Goal: Information Seeking & Learning: Check status

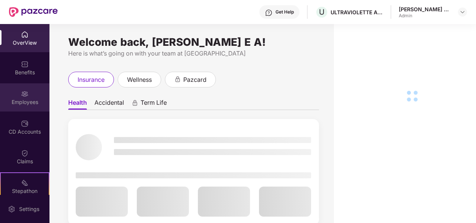
click at [24, 94] on img at bounding box center [24, 93] width 7 height 7
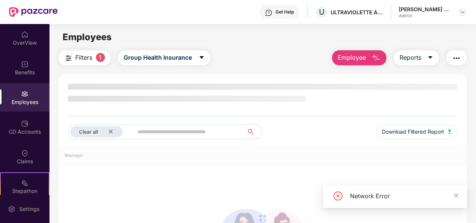
click at [175, 129] on input "text" at bounding box center [185, 131] width 96 height 11
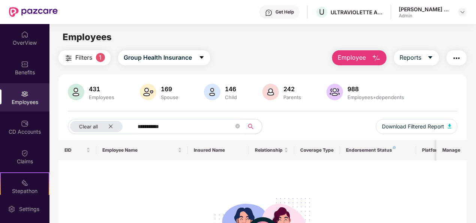
drag, startPoint x: 172, startPoint y: 123, endPoint x: 90, endPoint y: 117, distance: 82.6
click at [90, 117] on div "**********" at bounding box center [262, 112] width 408 height 56
type input "***"
click at [25, 90] on img at bounding box center [24, 93] width 7 height 7
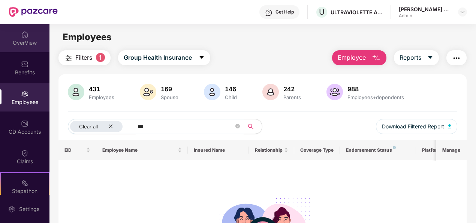
click at [21, 39] on div "OverView" at bounding box center [24, 42] width 49 height 7
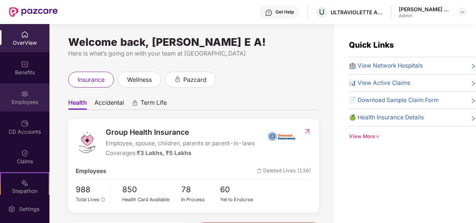
click at [27, 105] on div "Employees" at bounding box center [24, 101] width 49 height 7
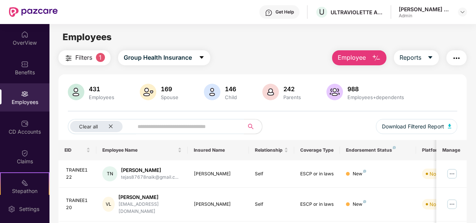
click at [141, 132] on input "text" at bounding box center [185, 126] width 96 height 11
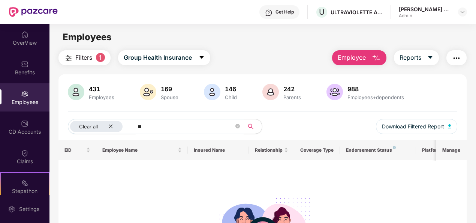
type input "*"
click at [108, 127] on icon "close" at bounding box center [110, 126] width 5 height 5
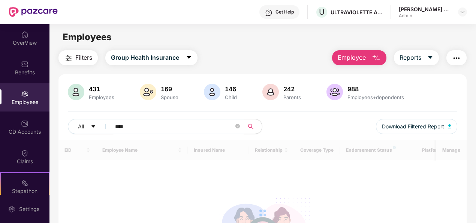
click at [129, 126] on input "***" at bounding box center [174, 126] width 119 height 11
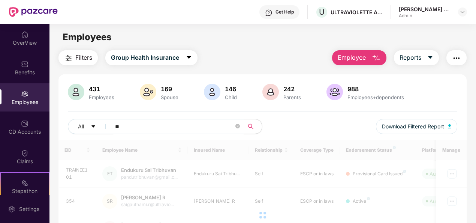
type input "*"
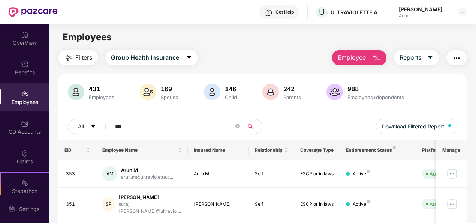
click at [133, 128] on input "***" at bounding box center [174, 126] width 119 height 11
type input "*"
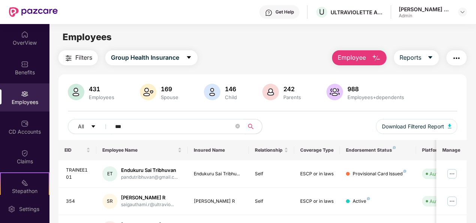
type input "***"
drag, startPoint x: 474, startPoint y: 92, endPoint x: 474, endPoint y: 104, distance: 12.0
click at [474, 104] on div "Filters Group Health Insurance Employee Reports 431 Employees 169 Spouse 146 Ch…" at bounding box center [262, 214] width 426 height 328
click at [474, 101] on div "Filters Group Health Insurance Employee Reports 431 Employees 169 Spouse 146 Ch…" at bounding box center [262, 214] width 426 height 328
click at [457, 108] on div "431 Employees 169 Spouse 146 Child 242 Parents 988 Employees+dependents All ***…" at bounding box center [262, 112] width 408 height 56
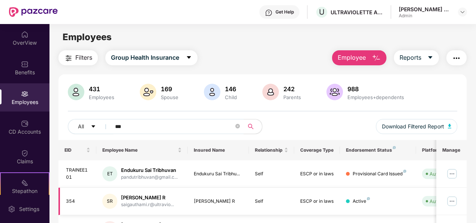
click at [154, 198] on div "Sai Gauthami R" at bounding box center [147, 197] width 53 height 7
click at [451, 202] on img at bounding box center [452, 201] width 12 height 12
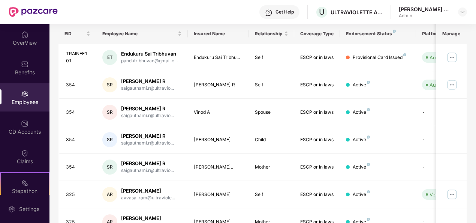
scroll to position [115, 0]
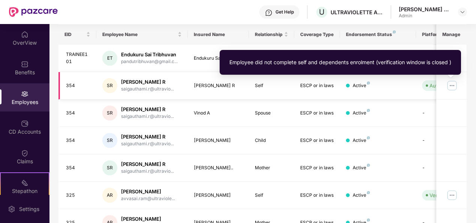
click at [430, 87] on div "Auto Verified" at bounding box center [444, 85] width 30 height 7
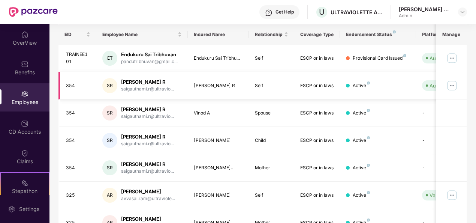
click at [454, 85] on img at bounding box center [452, 85] width 12 height 12
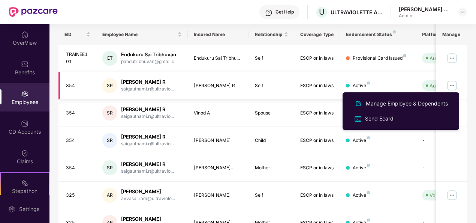
click at [387, 82] on div "Active" at bounding box center [378, 85] width 64 height 7
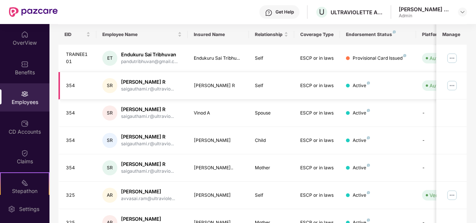
click at [280, 83] on div "Self" at bounding box center [272, 85] width 34 height 7
click at [138, 80] on div "Sai Gauthami R" at bounding box center [147, 81] width 53 height 7
click at [248, 82] on td "Sai Gauthami R" at bounding box center [218, 85] width 61 height 27
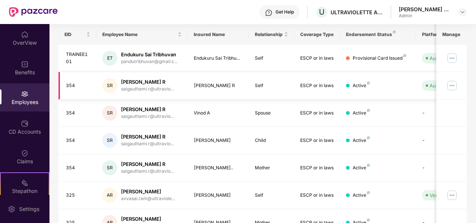
click at [304, 95] on td "ESCP or in laws" at bounding box center [317, 85] width 46 height 27
click at [350, 88] on div "Active" at bounding box center [378, 85] width 64 height 7
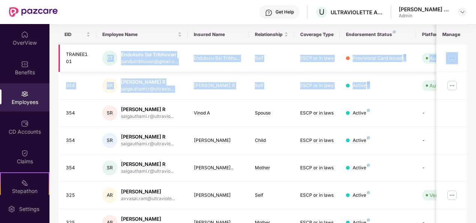
drag, startPoint x: 381, startPoint y: 87, endPoint x: 97, endPoint y: 71, distance: 284.1
click at [97, 71] on tbody "TRAINEE101 ET Endukuru Sai Tribhuvan pandutribhuvan@gmail.c... Endukuru Sai Tri…" at bounding box center [301, 140] width 487 height 191
click at [188, 85] on td "Sai Gauthami R" at bounding box center [218, 85] width 61 height 27
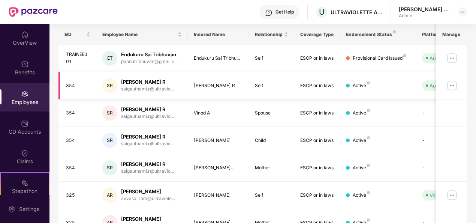
click at [452, 86] on img at bounding box center [452, 85] width 12 height 12
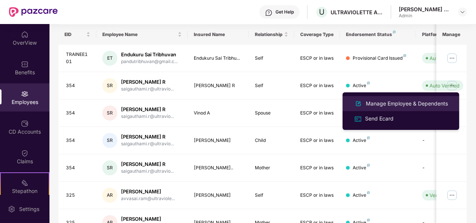
click at [429, 102] on div "Manage Employee & Dependents" at bounding box center [406, 103] width 85 height 8
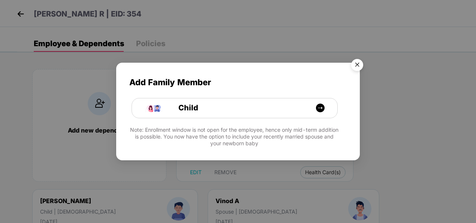
click at [360, 66] on img "Close" at bounding box center [357, 65] width 21 height 21
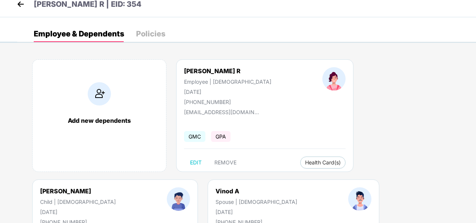
scroll to position [0, 0]
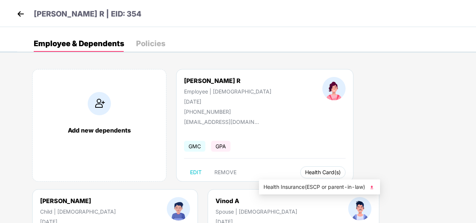
click at [305, 170] on span "Health Card(s)" at bounding box center [323, 172] width 36 height 4
click at [354, 184] on span "Health Insurance(ESCP or parent-in-law)" at bounding box center [319, 186] width 112 height 8
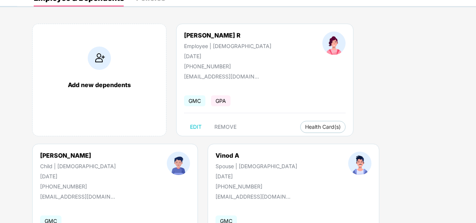
scroll to position [65, 0]
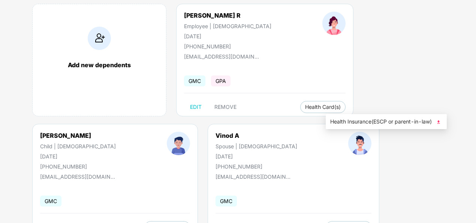
click at [414, 121] on span "Health Insurance(ESCP or parent-in-law)" at bounding box center [386, 121] width 112 height 8
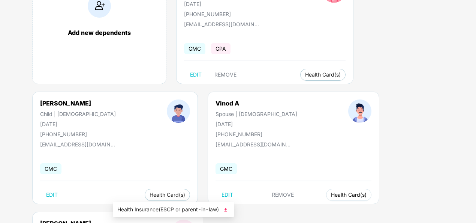
click at [326, 190] on button "Health Card(s)" at bounding box center [348, 194] width 45 height 12
click at [157, 208] on span "Health Insurance(ESCP or parent-in-law)" at bounding box center [173, 209] width 112 height 8
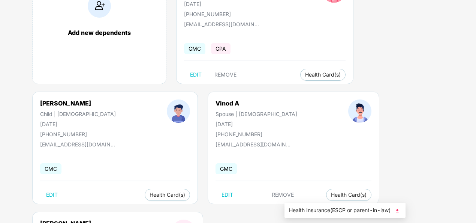
click at [327, 210] on span "Health Insurance(ESCP or parent-in-law)" at bounding box center [345, 210] width 112 height 8
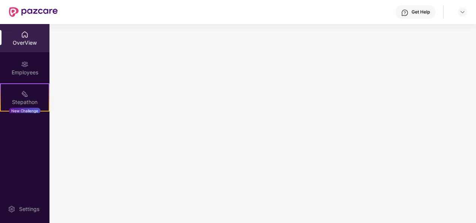
click at [22, 61] on img at bounding box center [24, 63] width 7 height 7
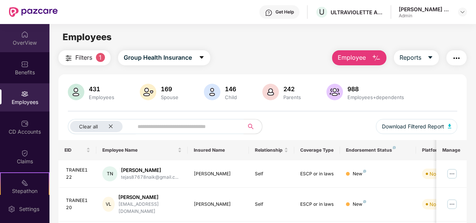
click at [32, 36] on div "OverView" at bounding box center [24, 38] width 49 height 28
